Goal: Task Accomplishment & Management: Complete application form

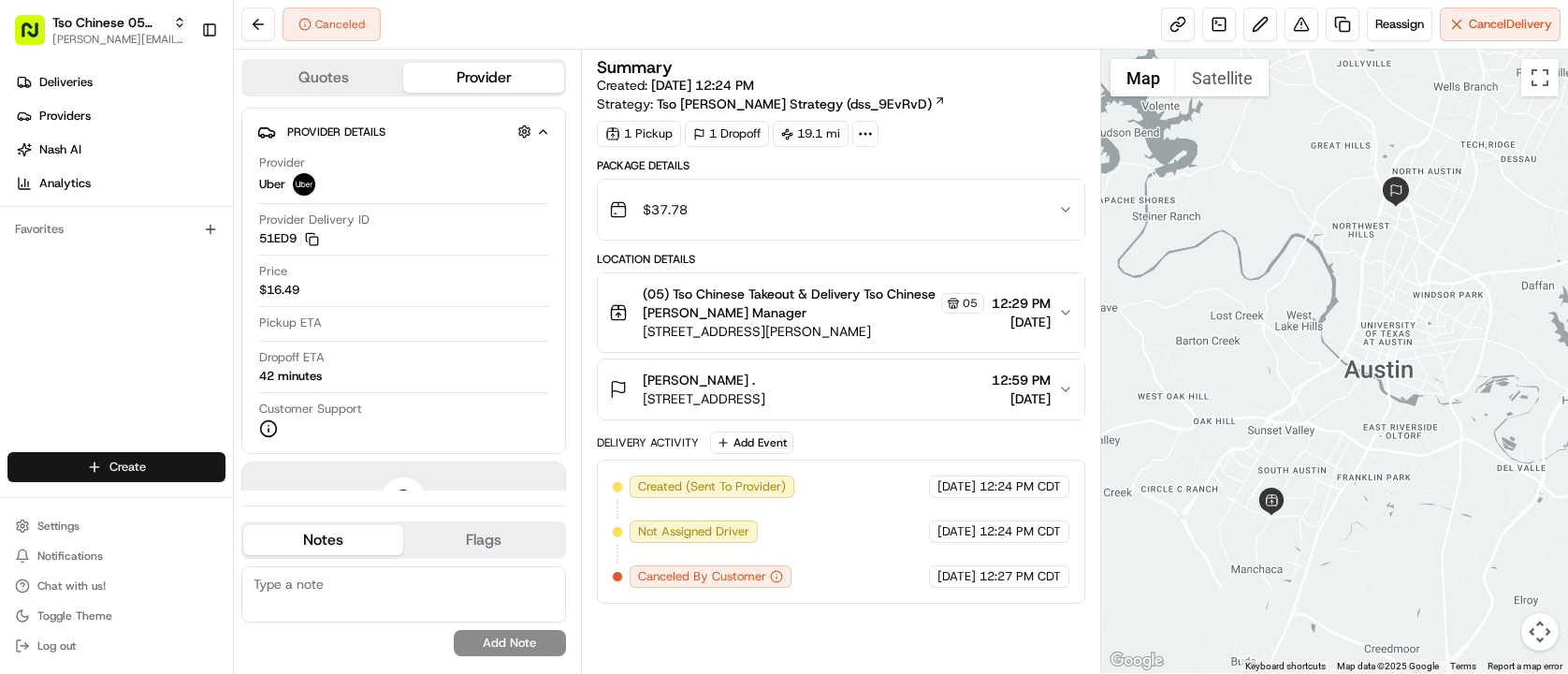
click at [176, 475] on html "Tso Chinese 05 Menchaca [EMAIL_ADDRESS][DOMAIN_NAME] Toggle Sidebar Deliveries …" at bounding box center [784, 337] width 1568 height 674
click at [345, 498] on link "Delivery" at bounding box center [338, 501] width 208 height 34
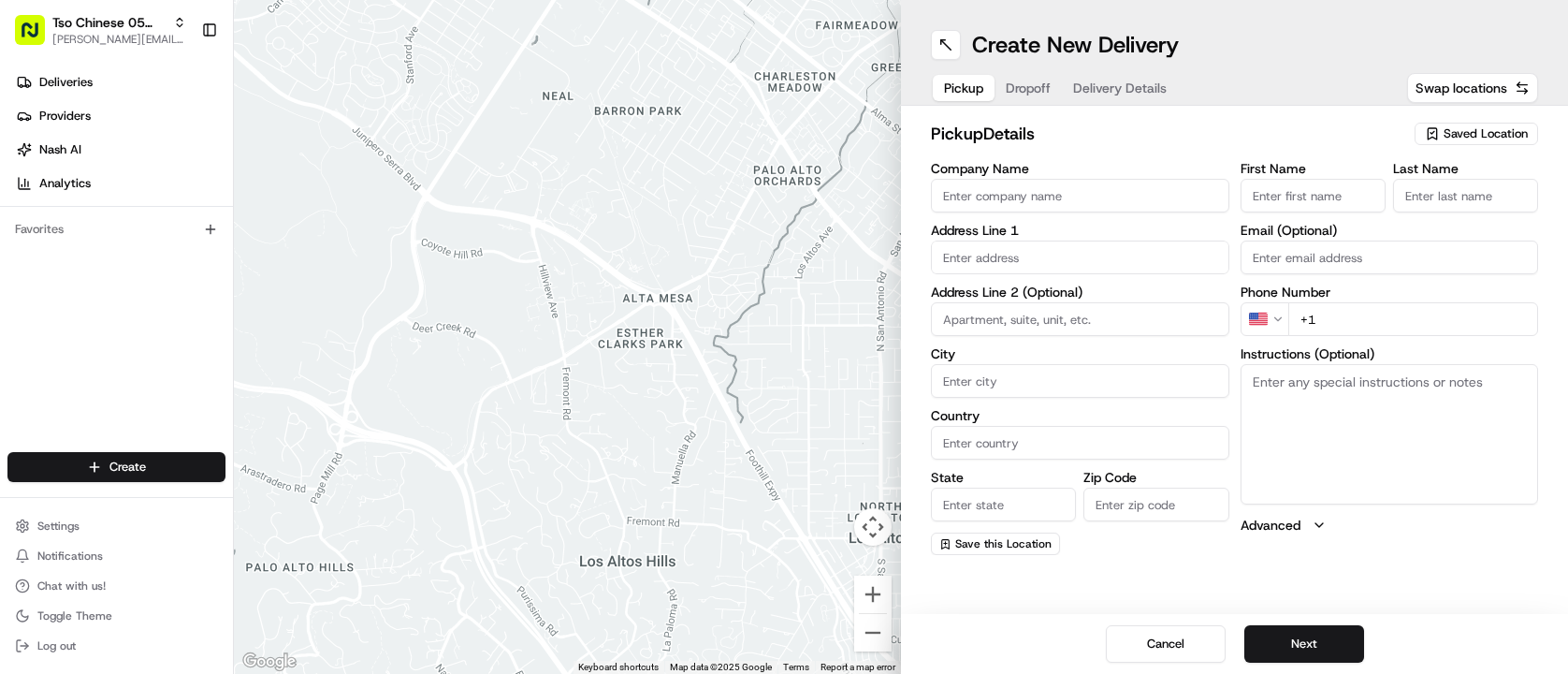
click at [1483, 130] on span "Saved Location" at bounding box center [1485, 134] width 84 height 17
click at [1430, 191] on div "(05) Tso Chinese Takeout & Delivery (05)" at bounding box center [1433, 204] width 267 height 28
type input "(05) Tso Chinese Takeout & Delivery"
type input "[STREET_ADDRESS][PERSON_NAME]"
type input "Ste 100"
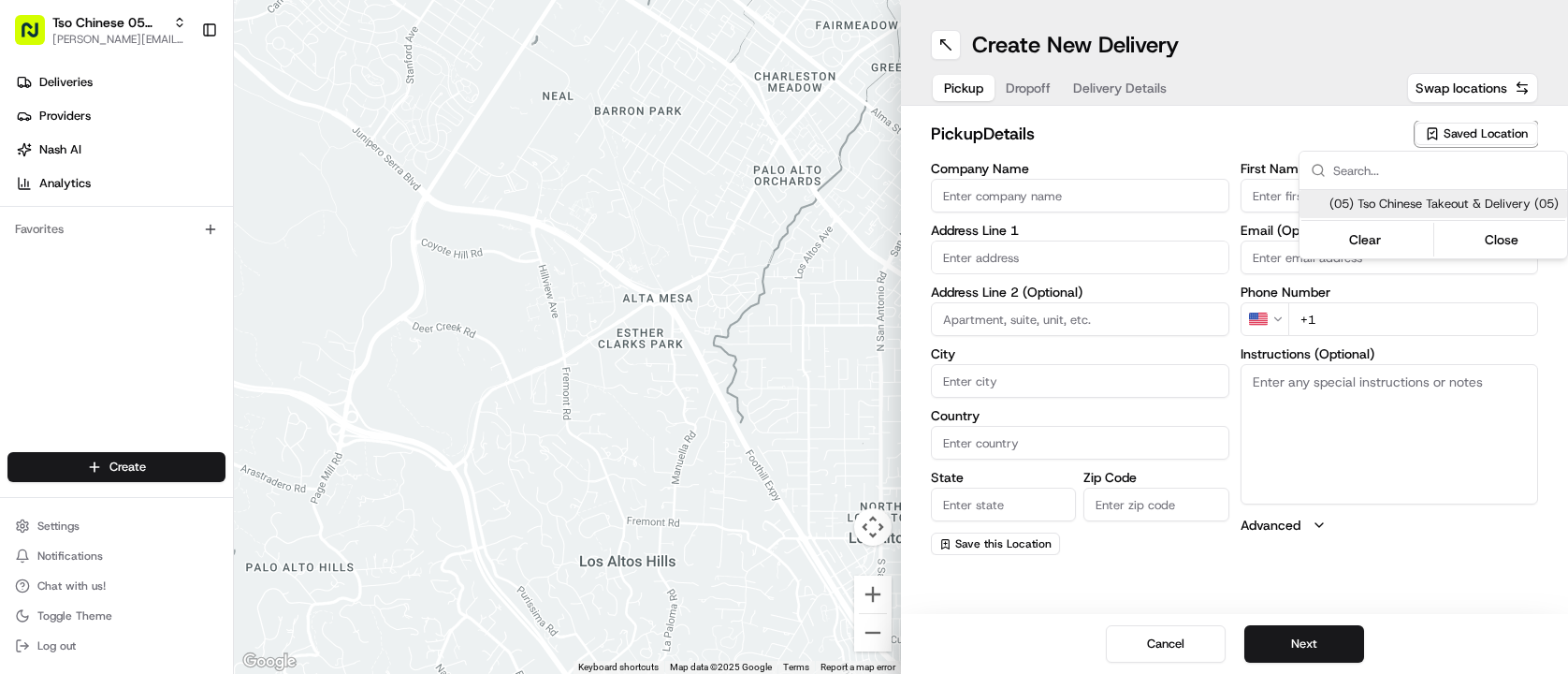
type input "Austin"
type input "US"
type input "[GEOGRAPHIC_DATA]"
type input "78748"
type input "Tso Chinese"
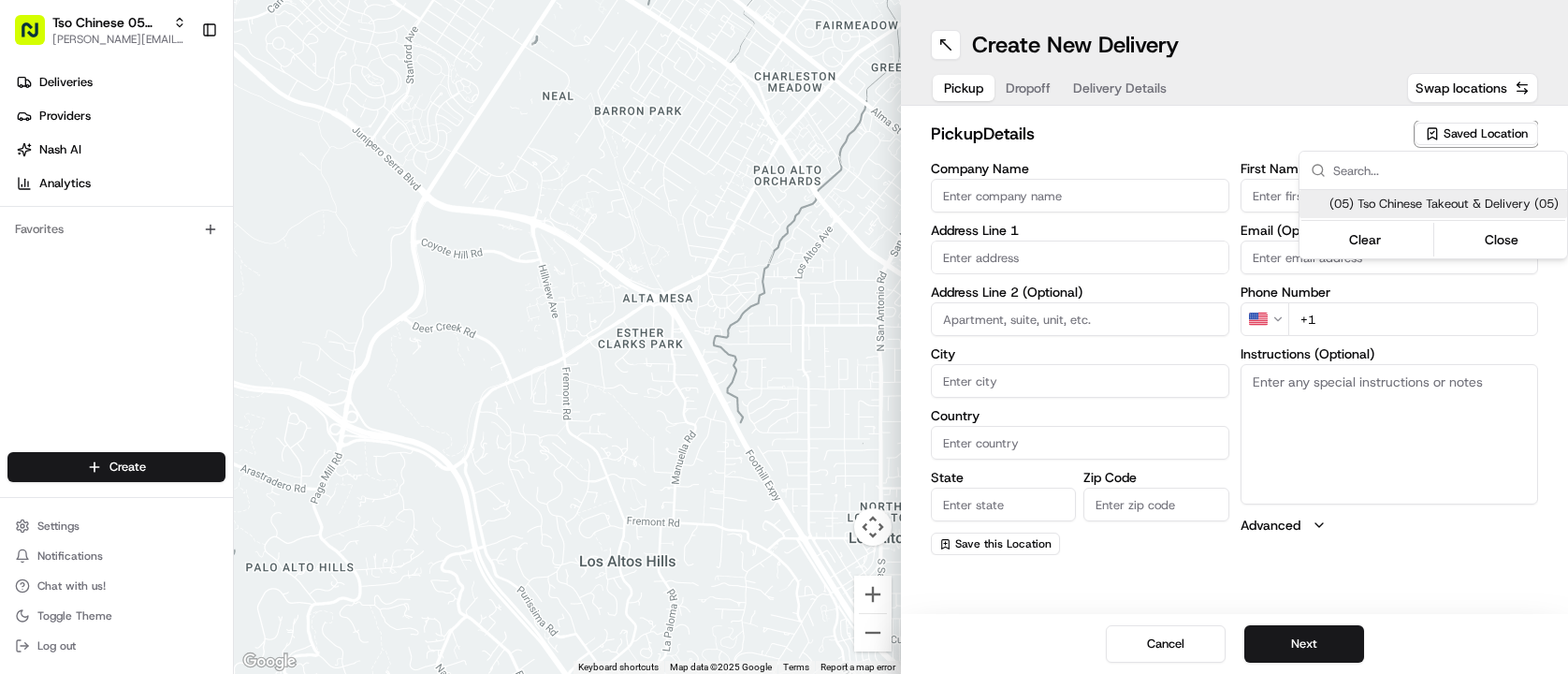
type input "[PERSON_NAME] Manager"
type input "[EMAIL_ADDRESS][DOMAIN_NAME]"
type input "[PHONE_NUMBER]"
type textarea "Submit a picture displaying address & food as Proof of Delivery. Envía una foto…"
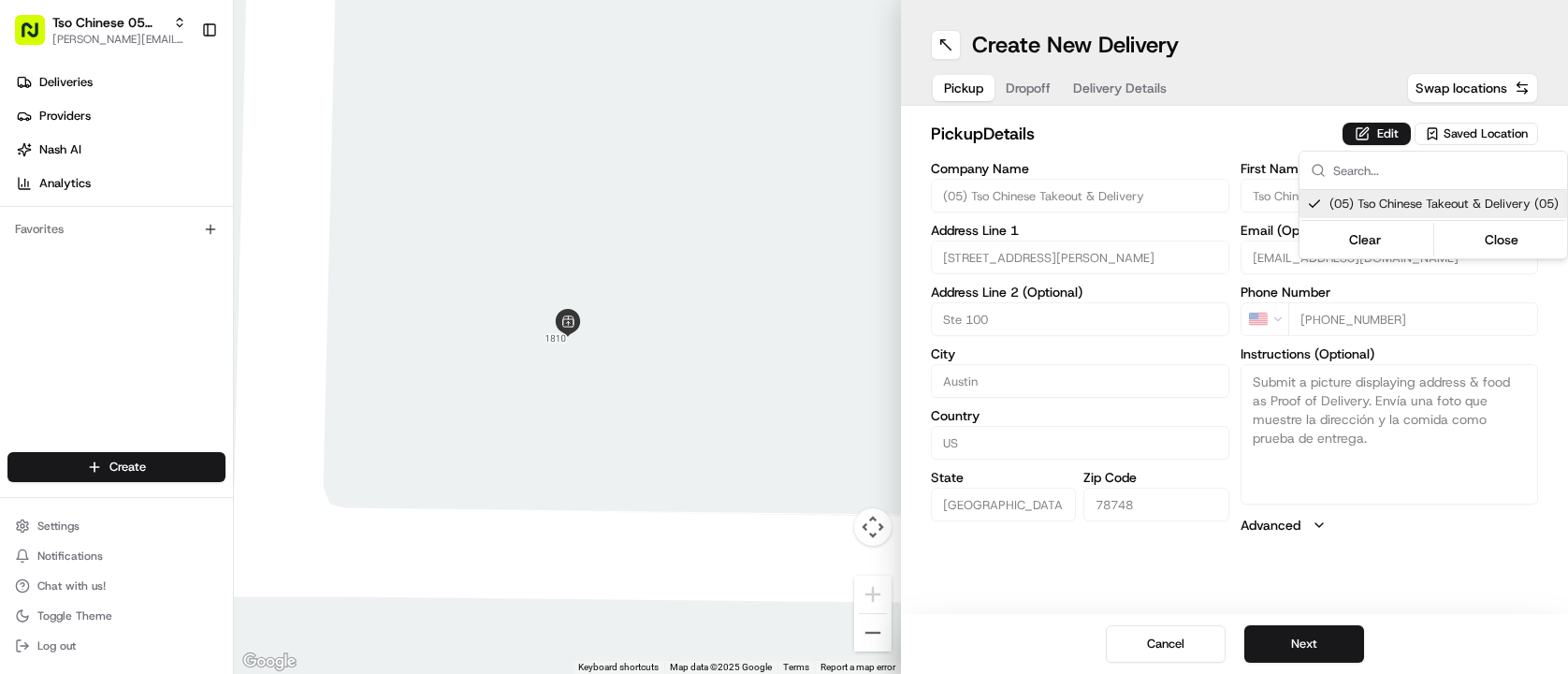
click at [1037, 84] on html "Tso Chinese 05 Menchaca [EMAIL_ADDRESS][DOMAIN_NAME] Toggle Sidebar Deliveries …" at bounding box center [784, 337] width 1568 height 674
click at [1037, 84] on span "Dropoff" at bounding box center [1028, 88] width 45 height 19
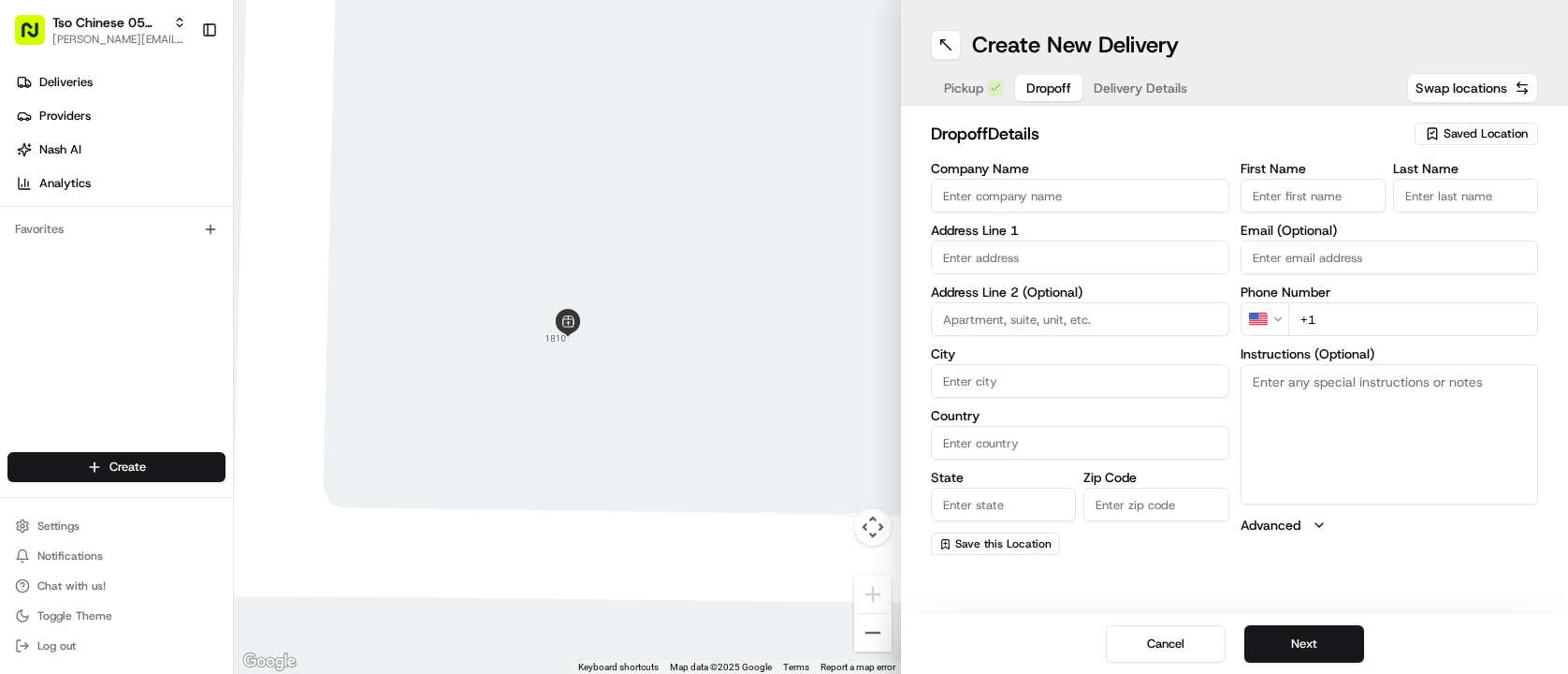
click at [1151, 79] on span "Delivery Details" at bounding box center [1140, 88] width 94 height 19
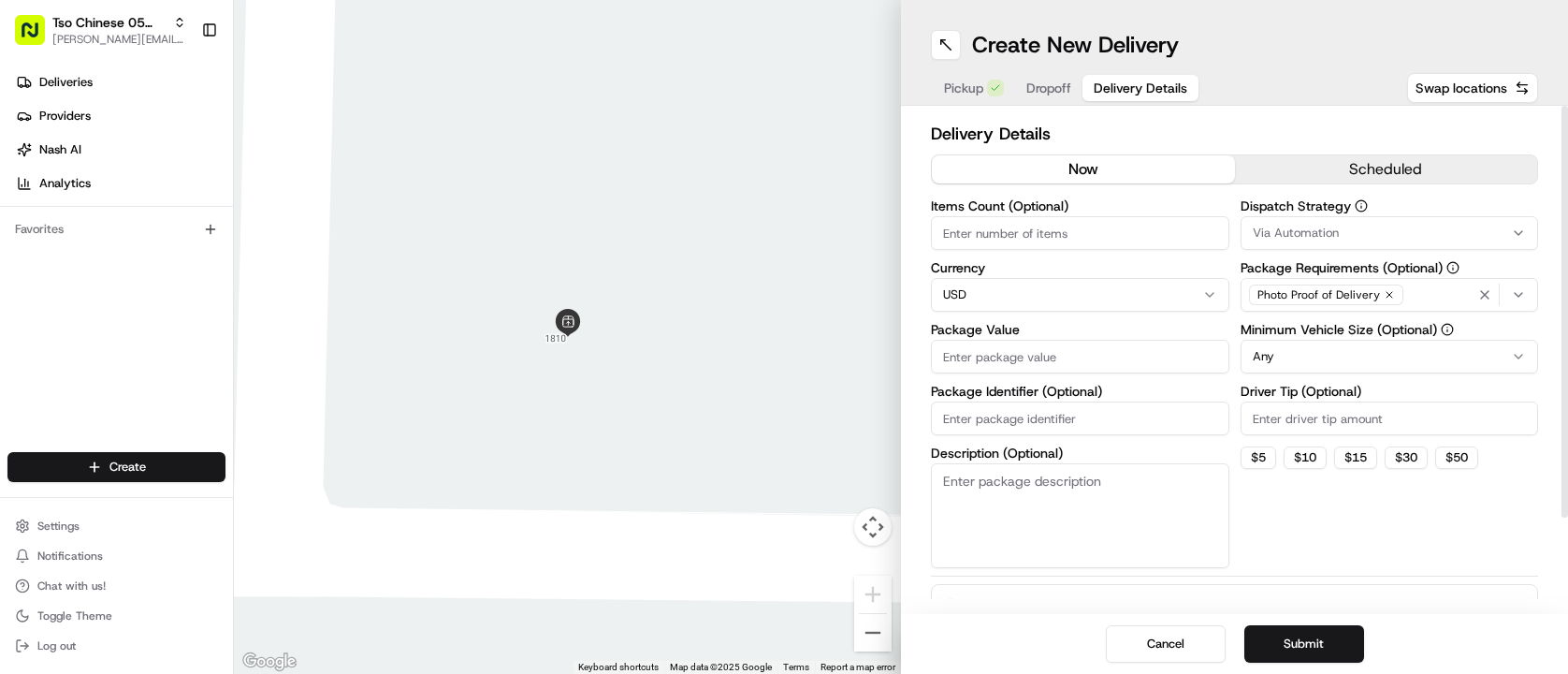
click at [1066, 421] on input "Package Identifier (Optional)" at bounding box center [1080, 419] width 298 height 34
paste input "1 NYHW5UT"
type input "1 NYHW5UT"
click at [1280, 418] on input "Driver Tip (Optional)" at bounding box center [1390, 419] width 298 height 34
type input "2.00"
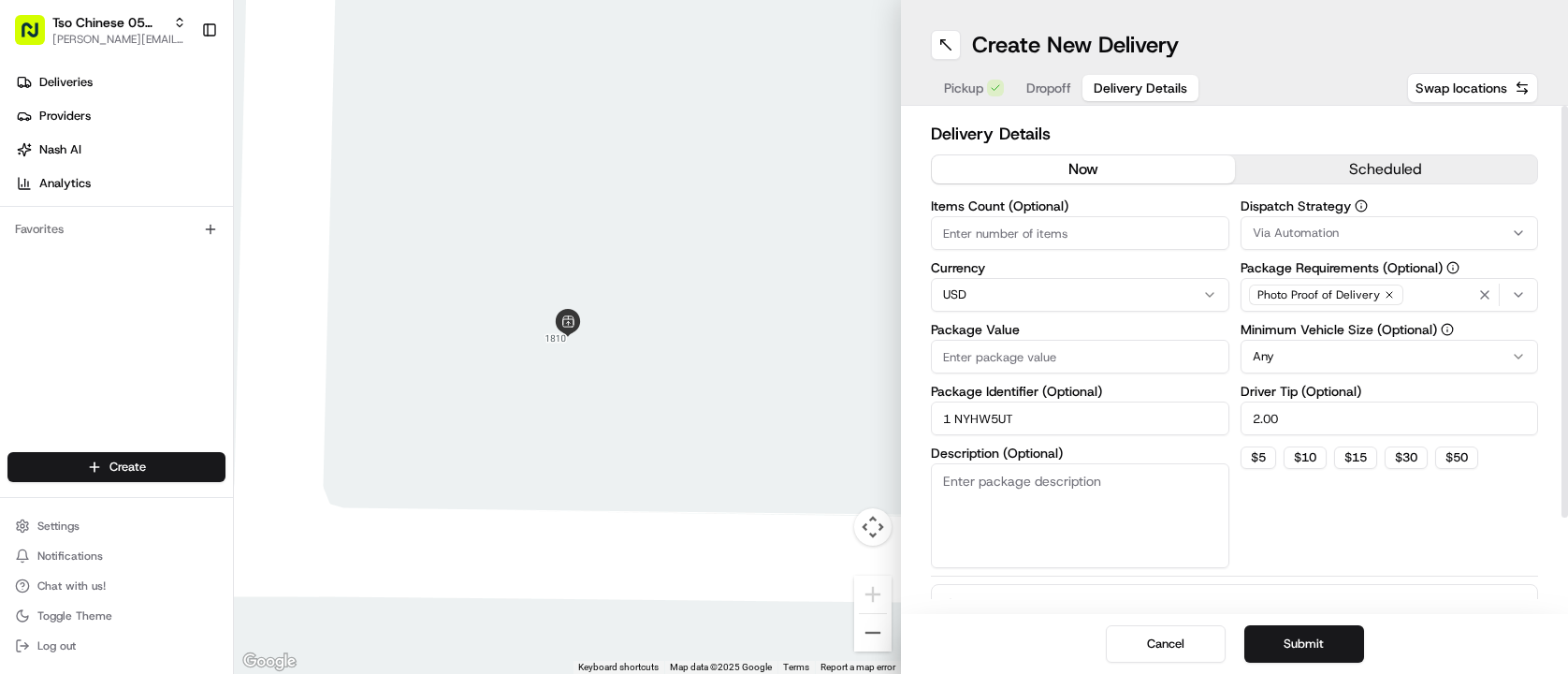
drag, startPoint x: 953, startPoint y: 415, endPoint x: 880, endPoint y: 414, distance: 73.0
click at [881, 414] on div "← Move left → Move right ↑ Move up ↓ Move down + Zoom in - Zoom out Home Jump l…" at bounding box center [901, 337] width 1334 height 674
type input "NYHW5UT"
click at [1514, 222] on button "Via Automation" at bounding box center [1390, 233] width 298 height 34
click at [1472, 324] on div "Tso [PERSON_NAME] Strategy" at bounding box center [1375, 335] width 267 height 28
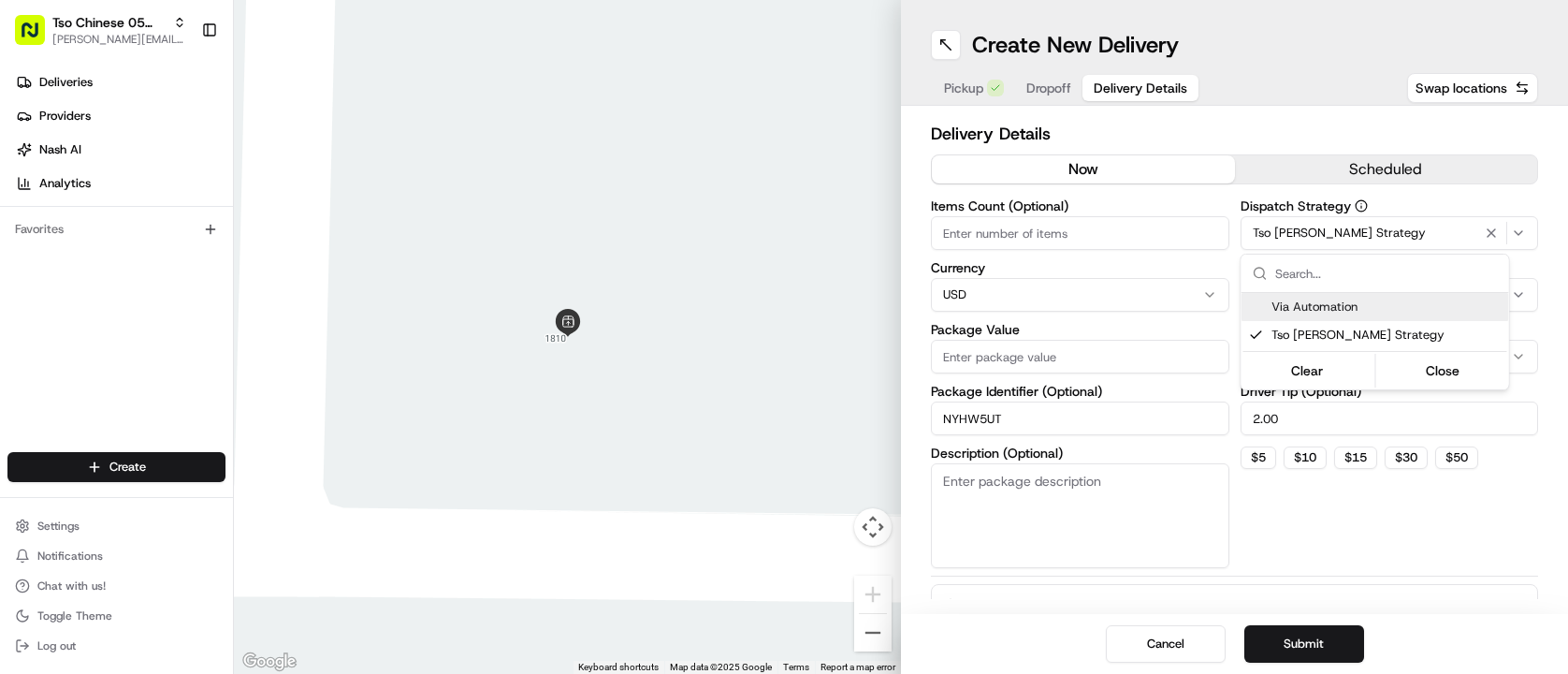
click at [1088, 242] on html "Tso Chinese 05 Menchaca [EMAIL_ADDRESS][DOMAIN_NAME] Toggle Sidebar Deliveries …" at bounding box center [784, 337] width 1568 height 674
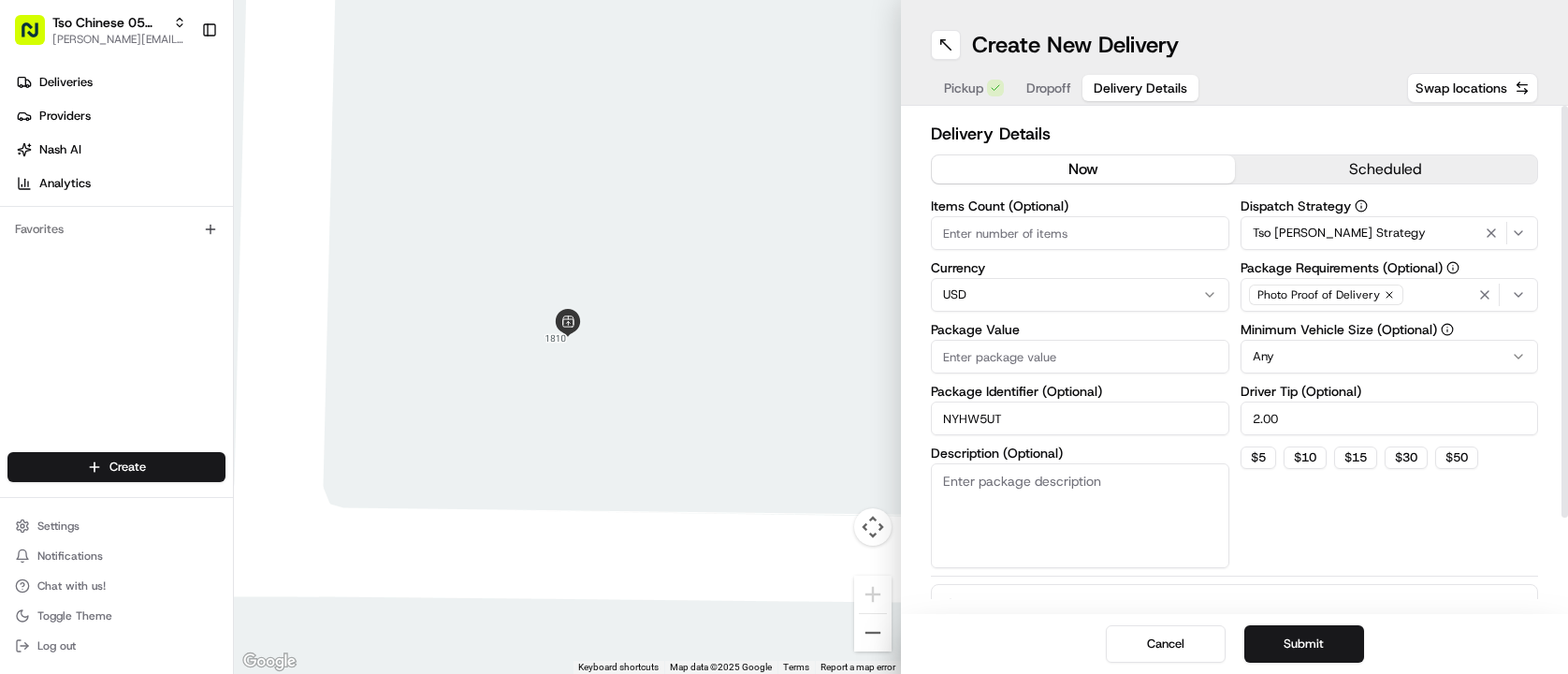
click at [1088, 242] on input "Items Count (Optional)" at bounding box center [1080, 233] width 298 height 34
type input "2"
click at [1129, 366] on input "Package Value" at bounding box center [1080, 357] width 298 height 34
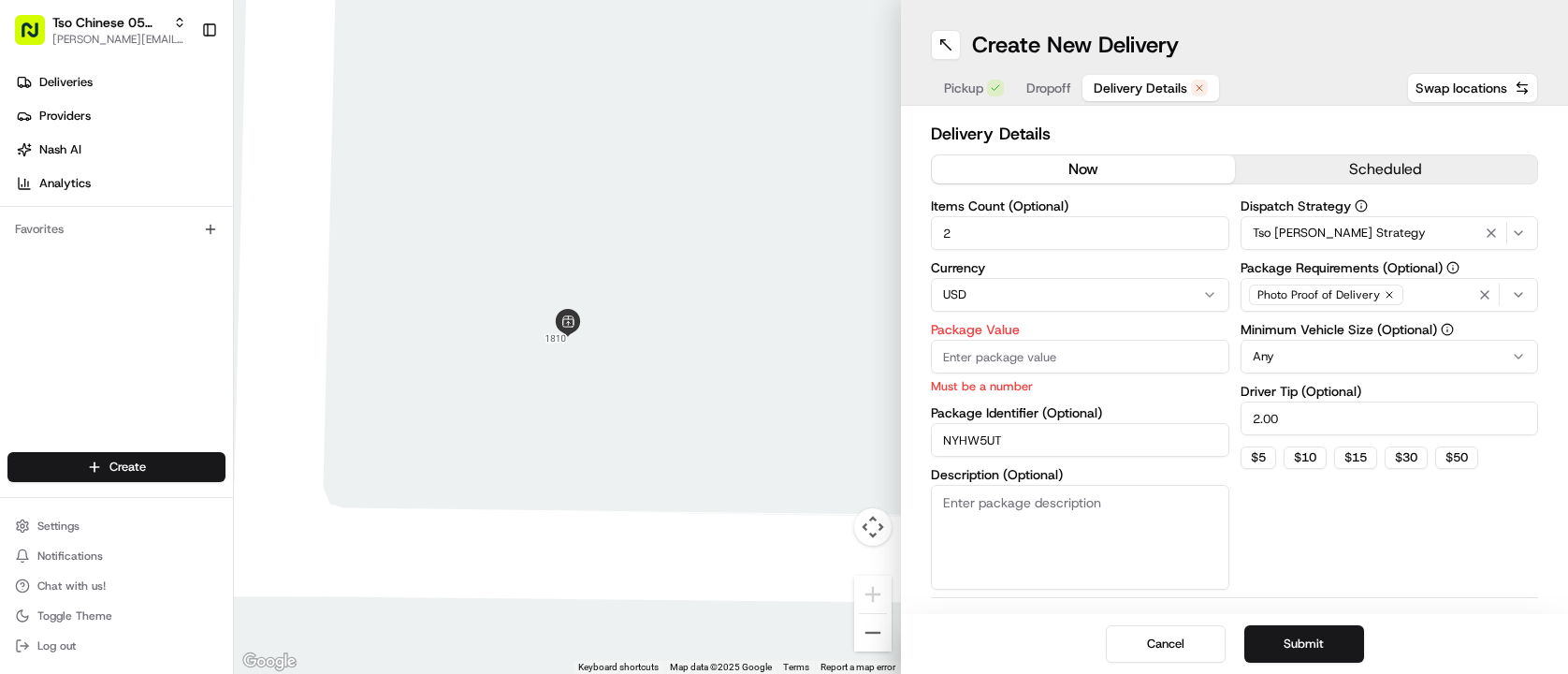
paste input "30.2"
type input "30.2"
click at [1160, 141] on h2 "Delivery Details" at bounding box center [1234, 134] width 607 height 26
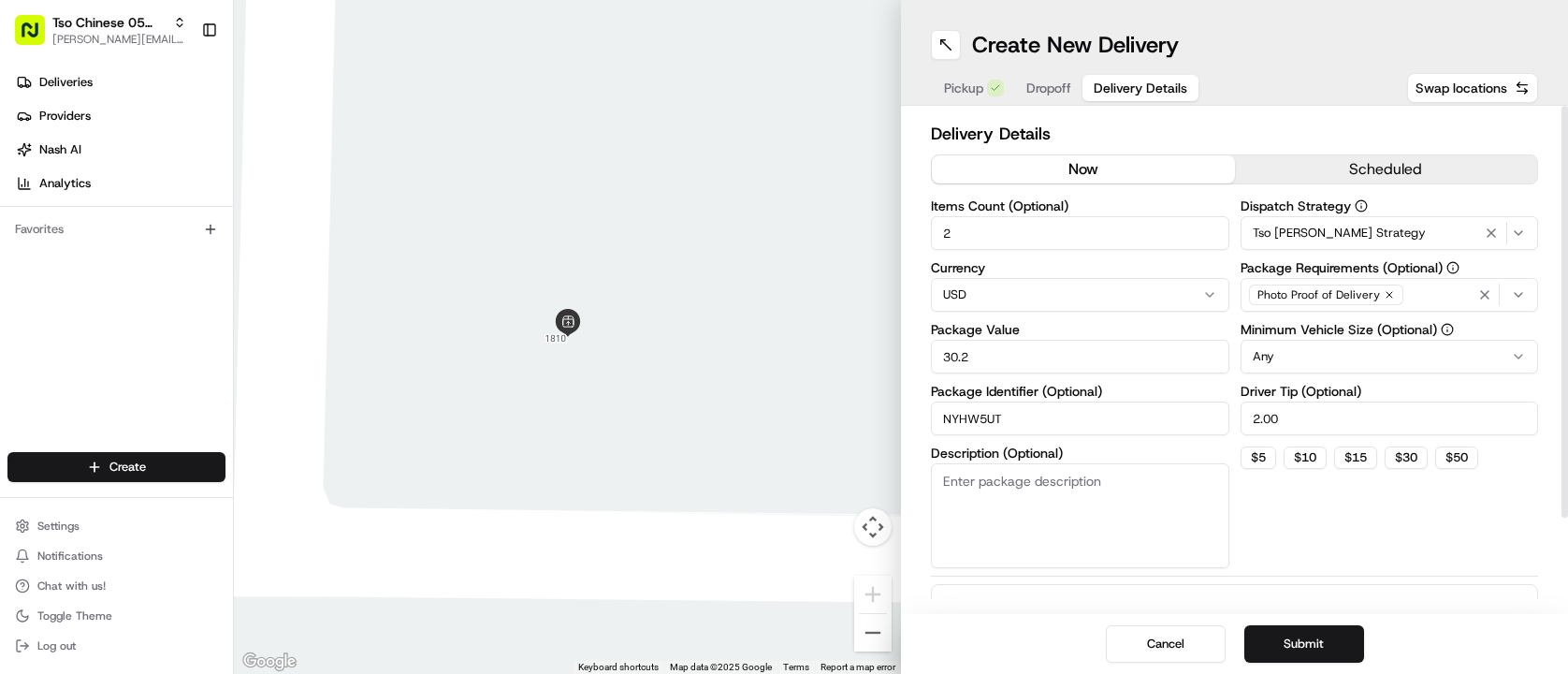
click at [1058, 91] on span "Dropoff" at bounding box center [1049, 88] width 45 height 19
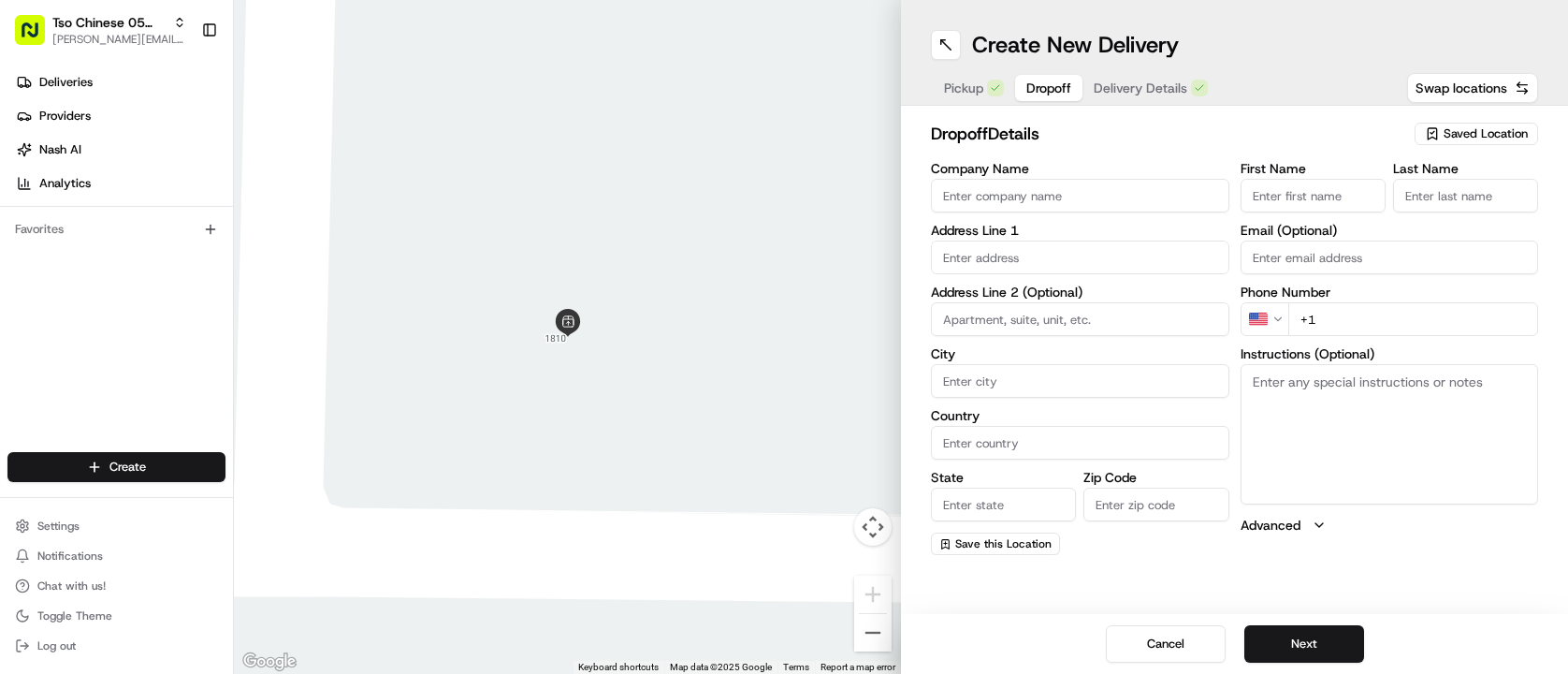
click at [1179, 272] on body "Tso Chinese 05 Menchaca [EMAIL_ADDRESS][DOMAIN_NAME] Toggle Sidebar Deliveries …" at bounding box center [784, 337] width 1568 height 674
click at [1179, 272] on input "text" at bounding box center [1080, 257] width 298 height 34
paste input "[STREET_ADDRESS]"
click at [1124, 301] on div "[STREET_ADDRESS]" at bounding box center [1080, 297] width 289 height 28
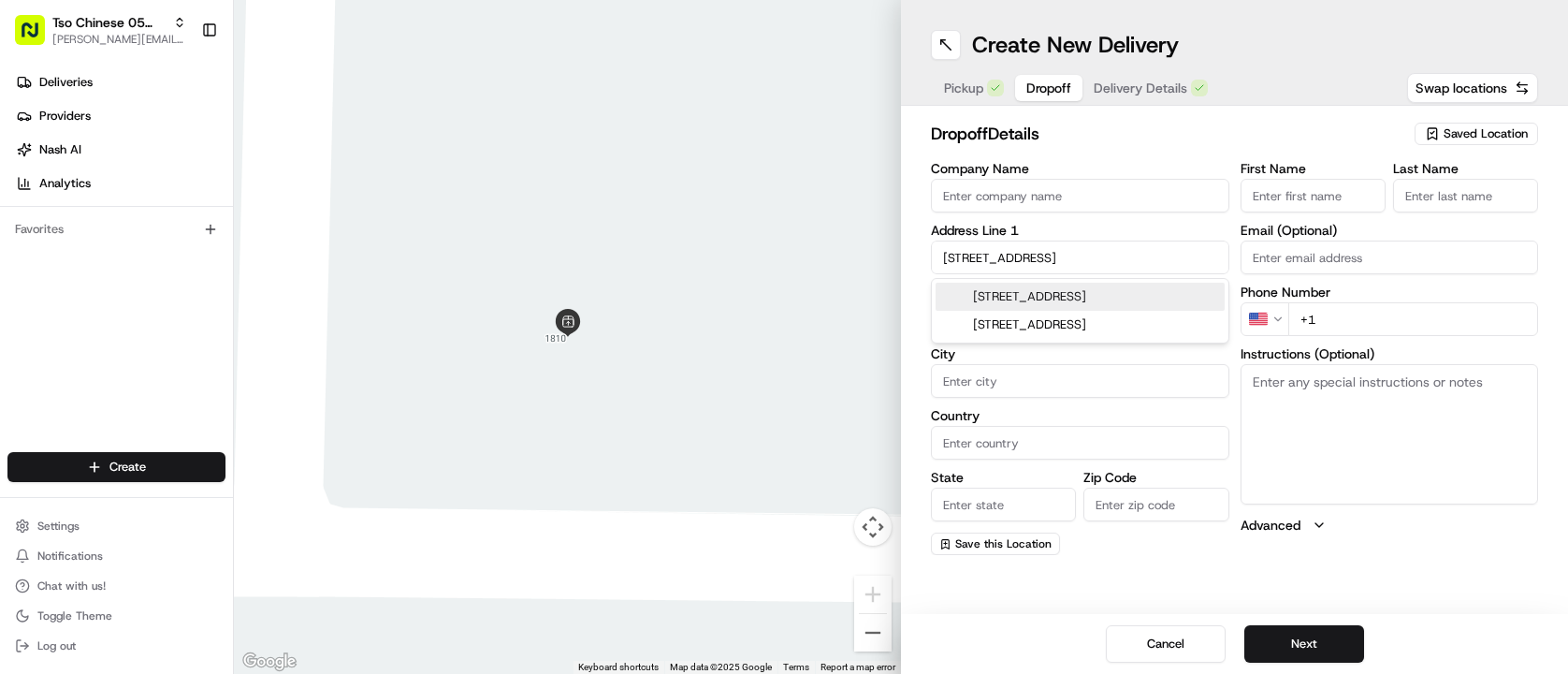
type input "[STREET_ADDRESS]"
type input "Austin"
type input "[GEOGRAPHIC_DATA]"
type input "78749"
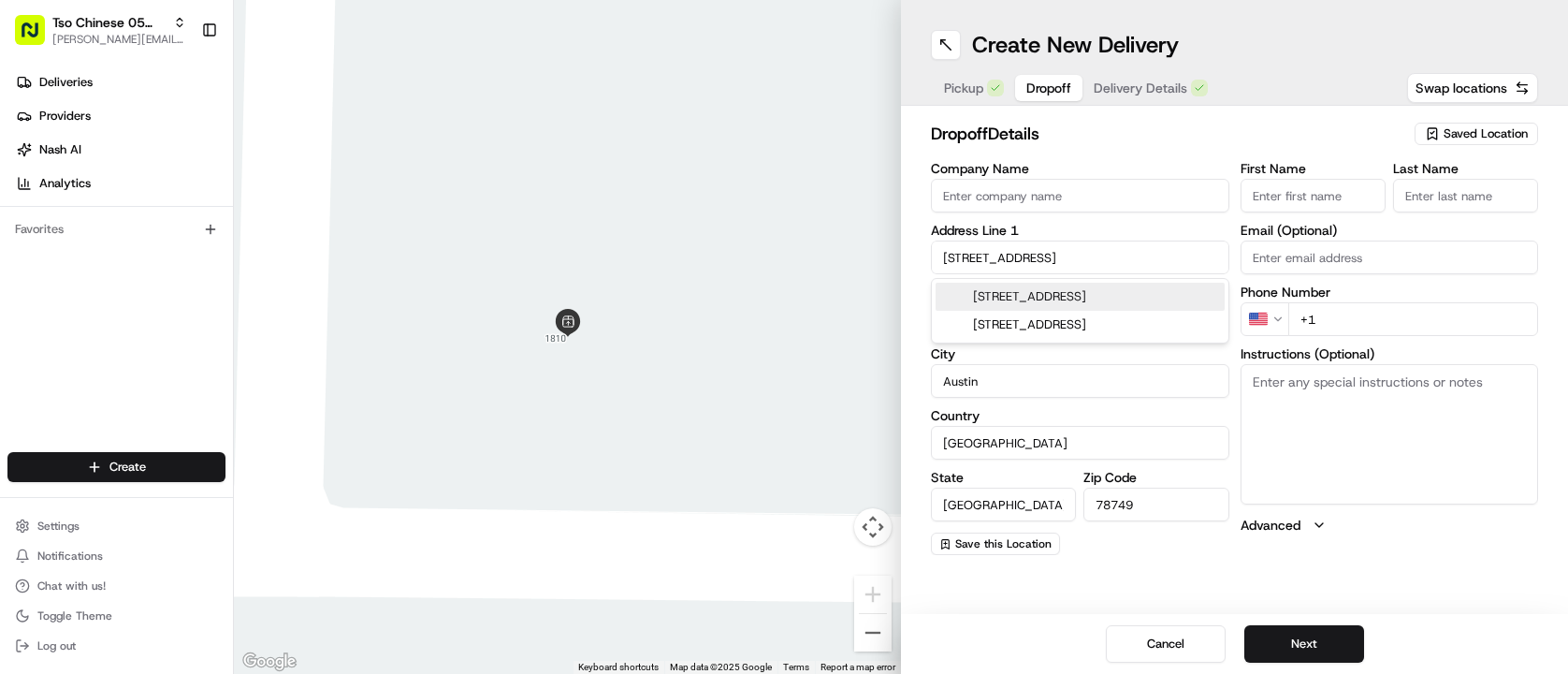
type input "[STREET_ADDRESS]"
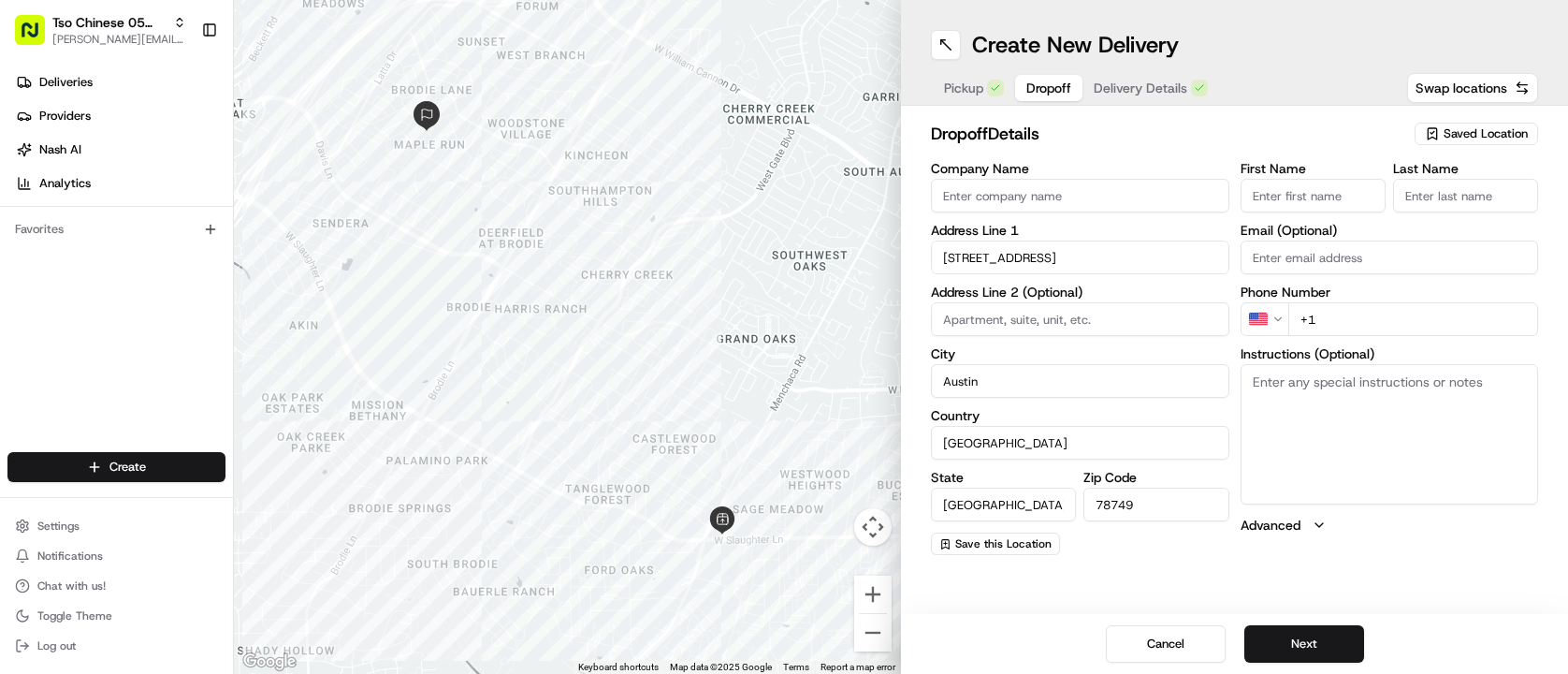
click at [1320, 193] on input "First Name" at bounding box center [1313, 195] width 145 height 34
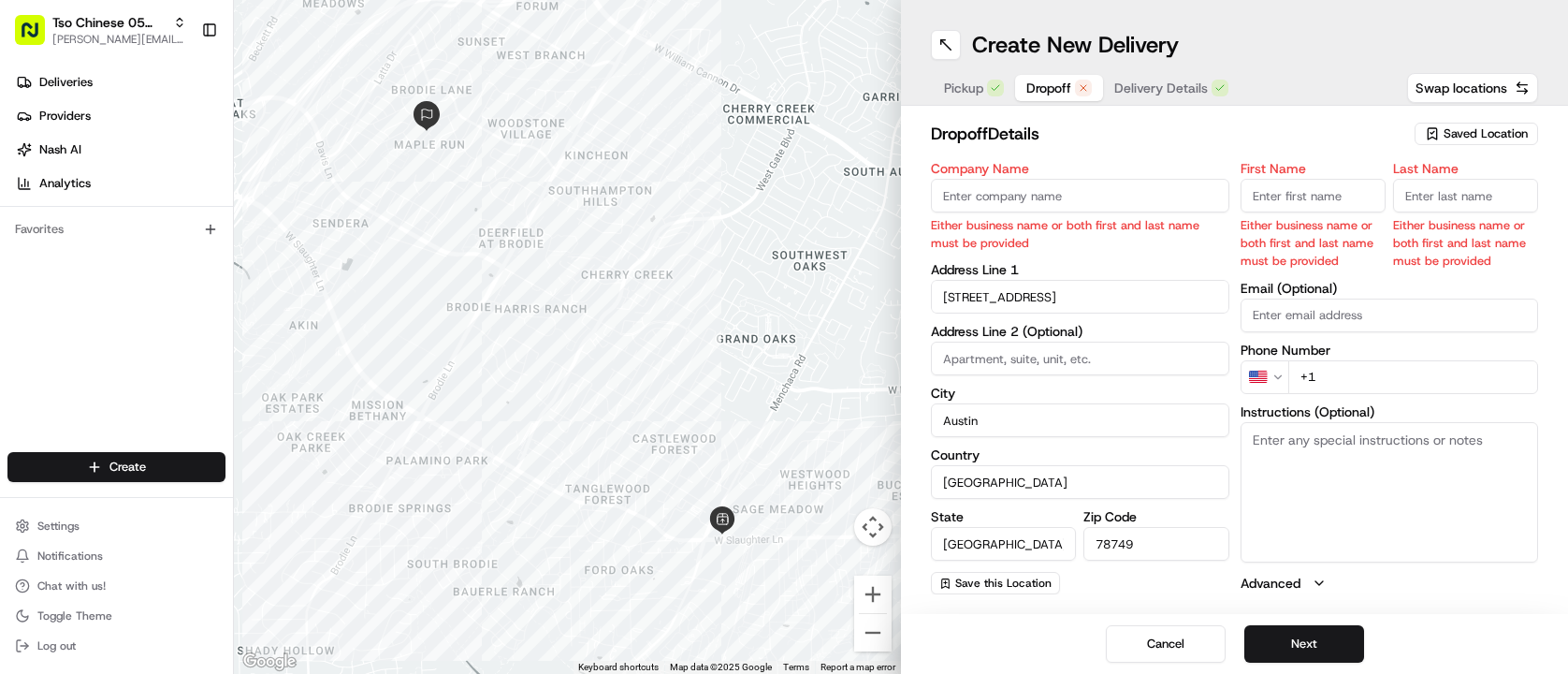
paste input "[PERSON_NAME]"
type input "[PERSON_NAME]"
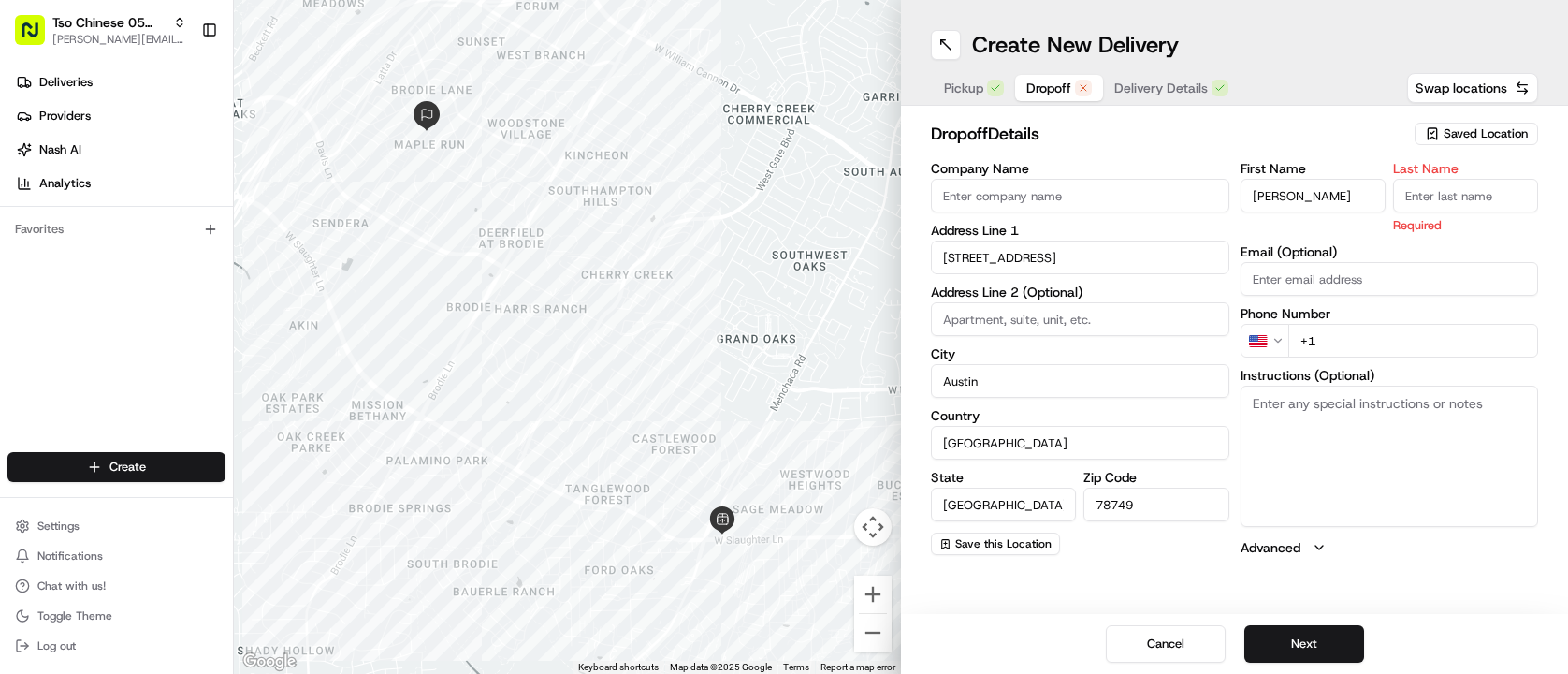
click at [1455, 189] on input "Last Name" at bounding box center [1466, 195] width 145 height 34
type input "."
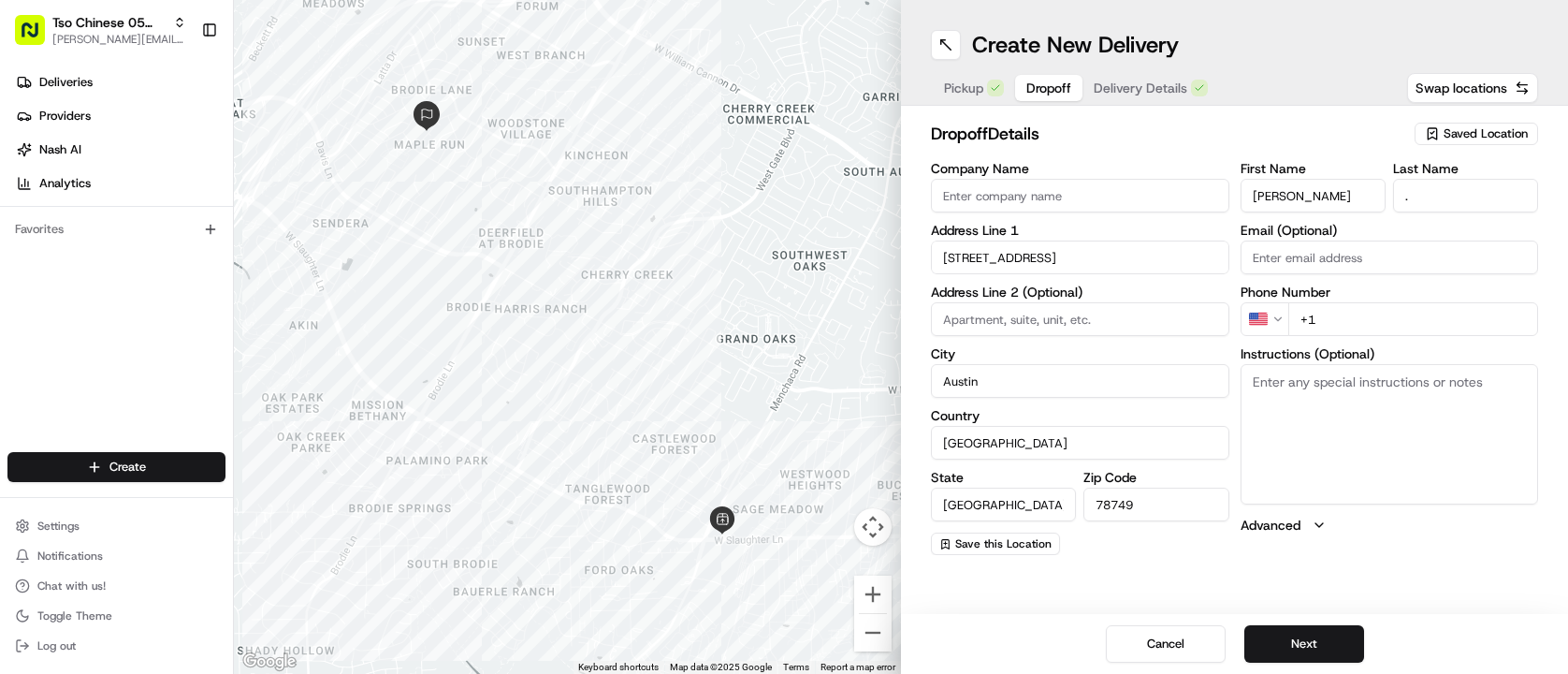
click at [1375, 130] on h2 "dropoff Details" at bounding box center [1166, 134] width 472 height 26
click at [1370, 314] on input "+1" at bounding box center [1413, 319] width 251 height 34
paste input "[PHONE_NUMBER]"
type input "[PHONE_NUMBER]"
click at [1288, 121] on h2 "dropoff Details" at bounding box center [1166, 134] width 472 height 26
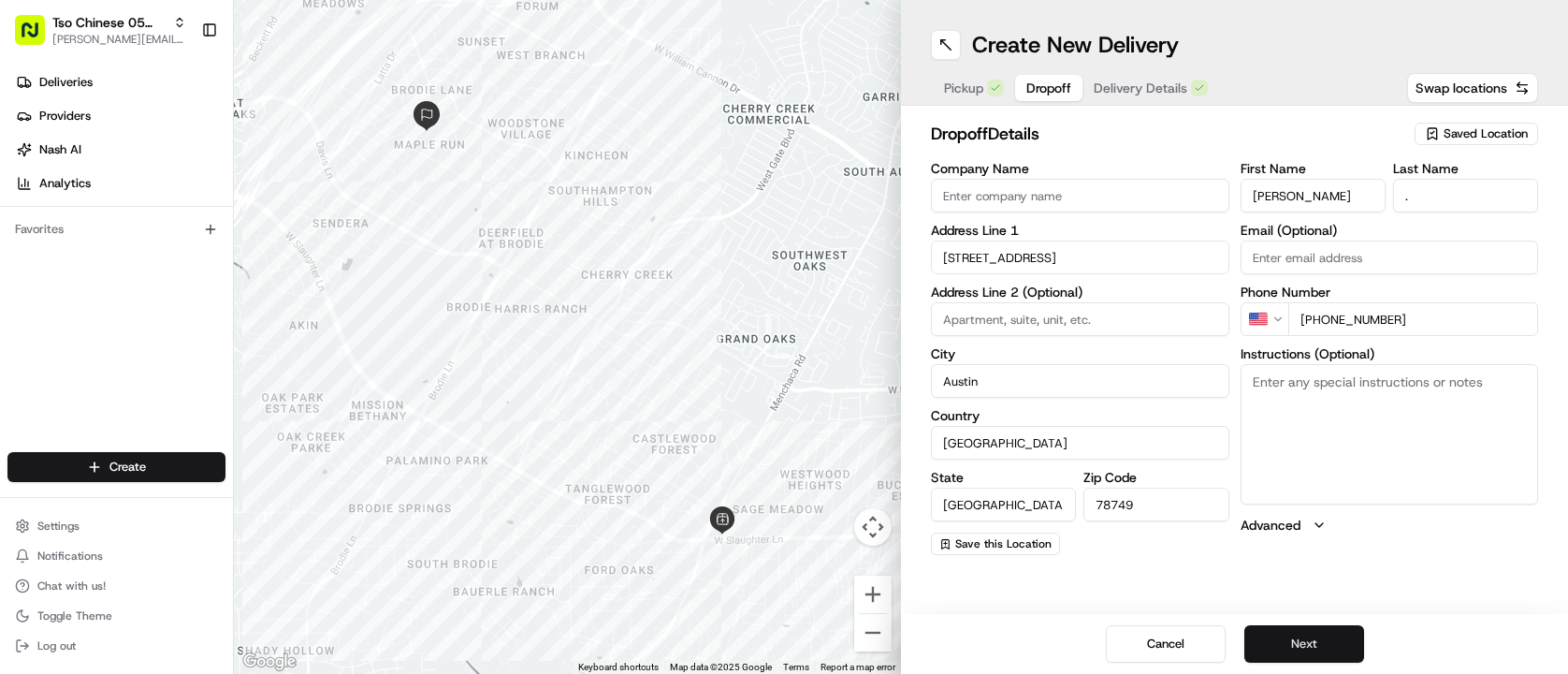
click at [1265, 637] on button "Next" at bounding box center [1304, 644] width 120 height 38
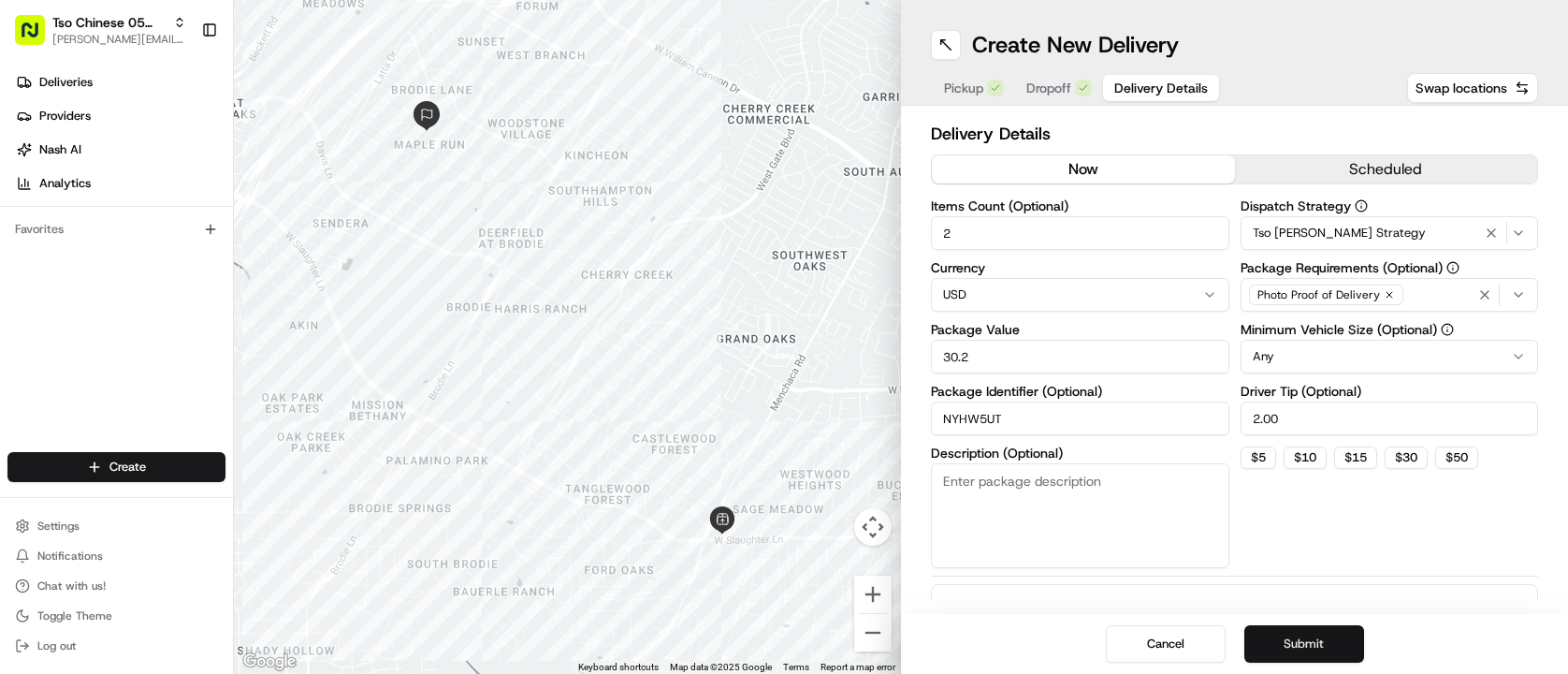
click at [1265, 637] on button "Submit" at bounding box center [1304, 644] width 120 height 38
